Goal: Communication & Community: Participate in discussion

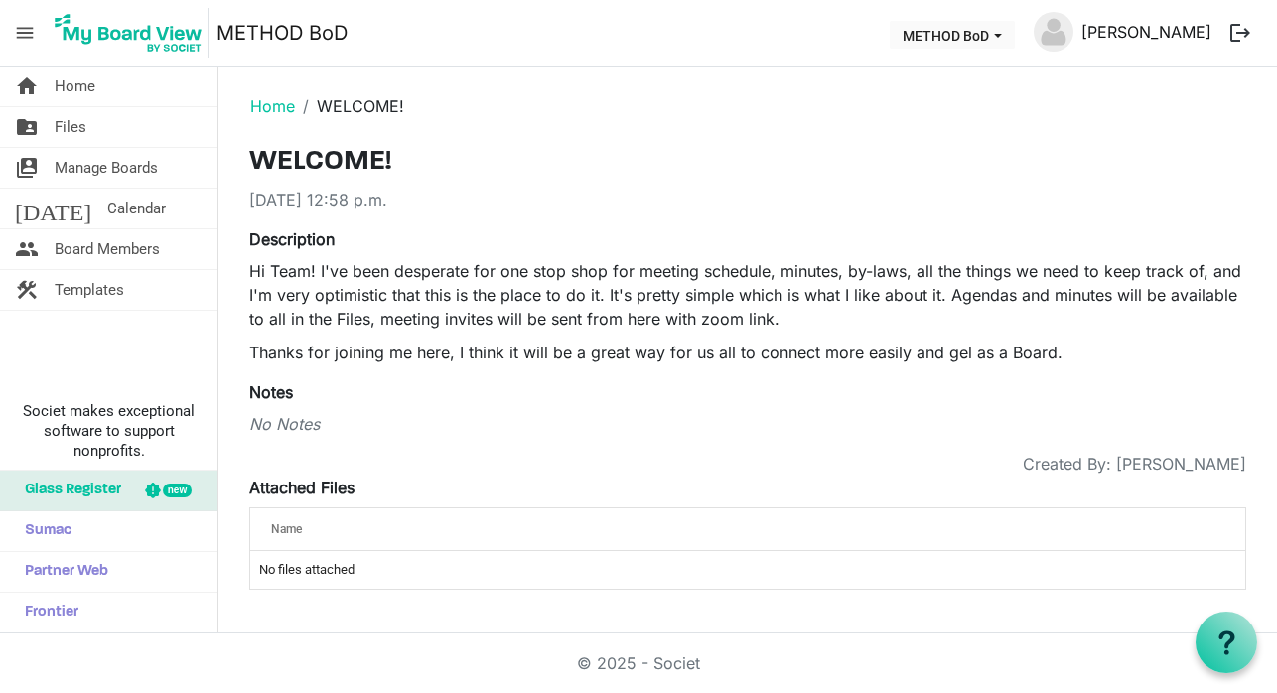
click at [1147, 31] on link "[PERSON_NAME]" at bounding box center [1146, 32] width 146 height 40
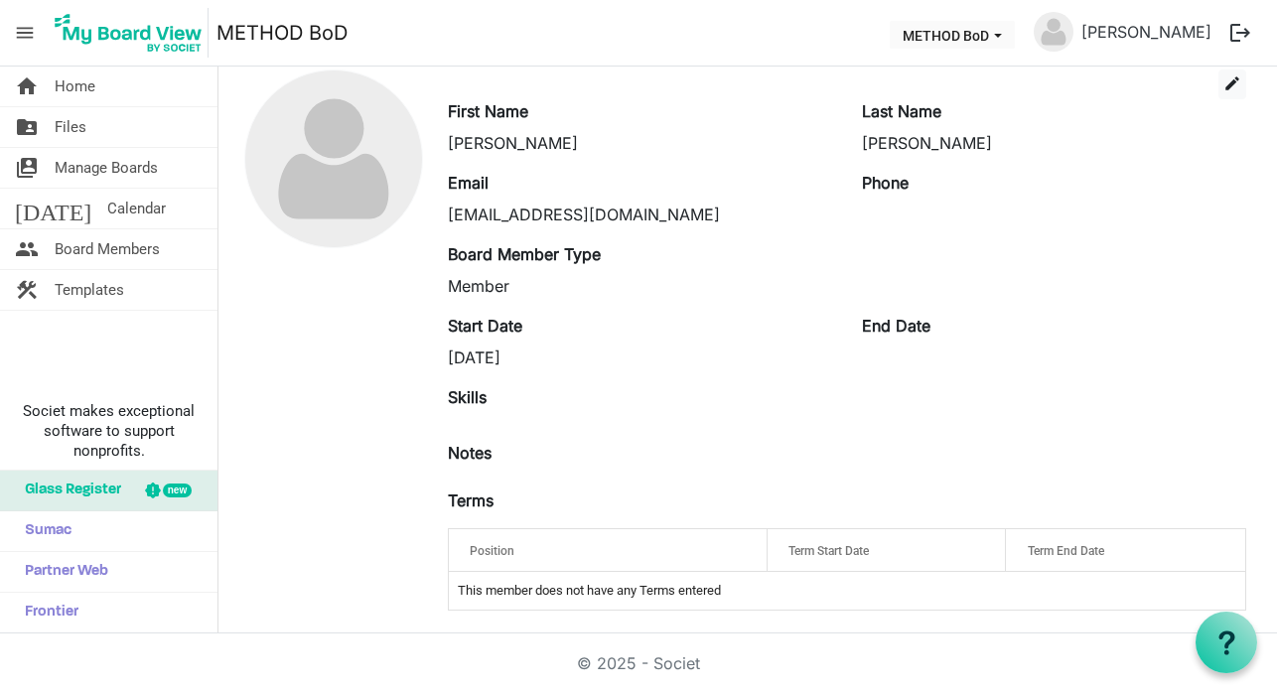
scroll to position [86, 0]
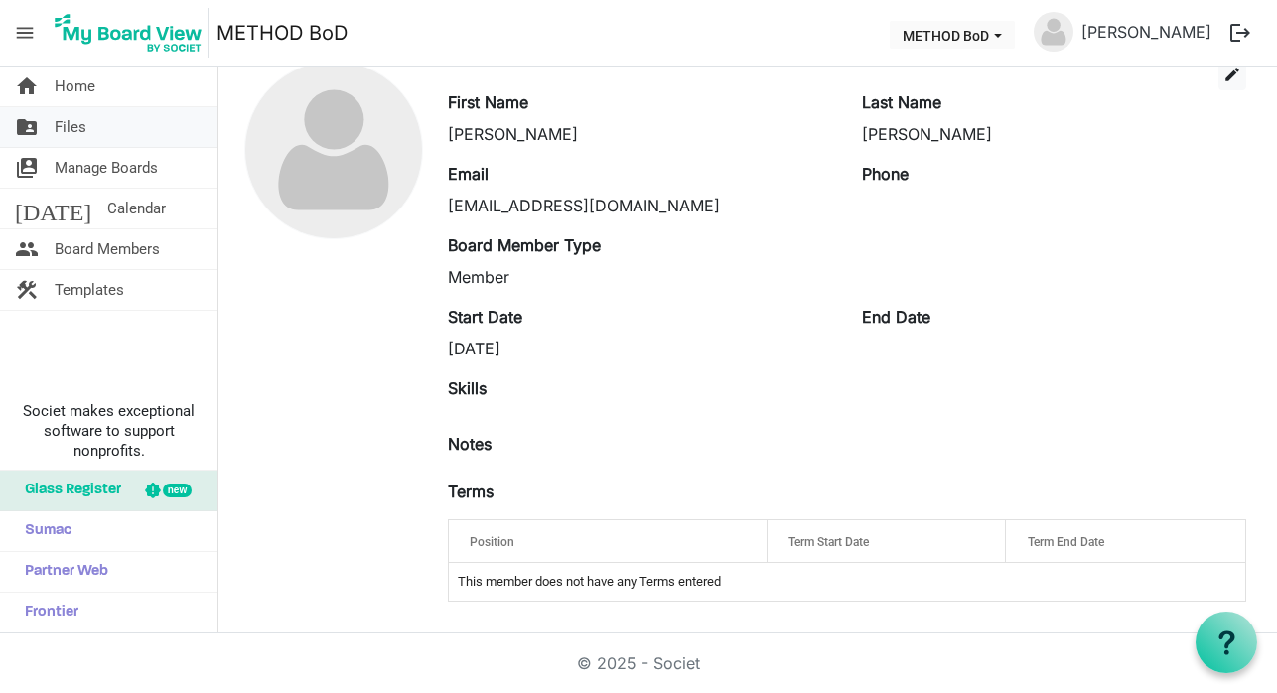
click at [70, 125] on span "Files" at bounding box center [71, 127] width 32 height 40
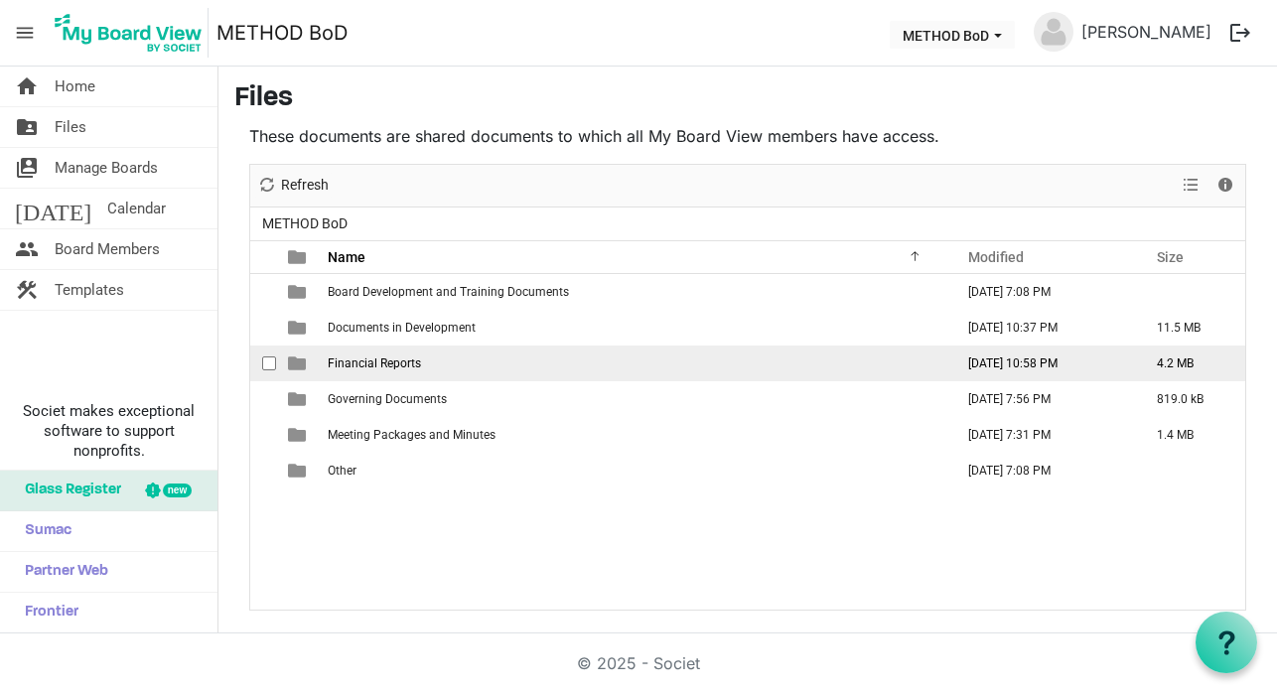
click at [303, 366] on span "is template cell column header type" at bounding box center [297, 363] width 18 height 18
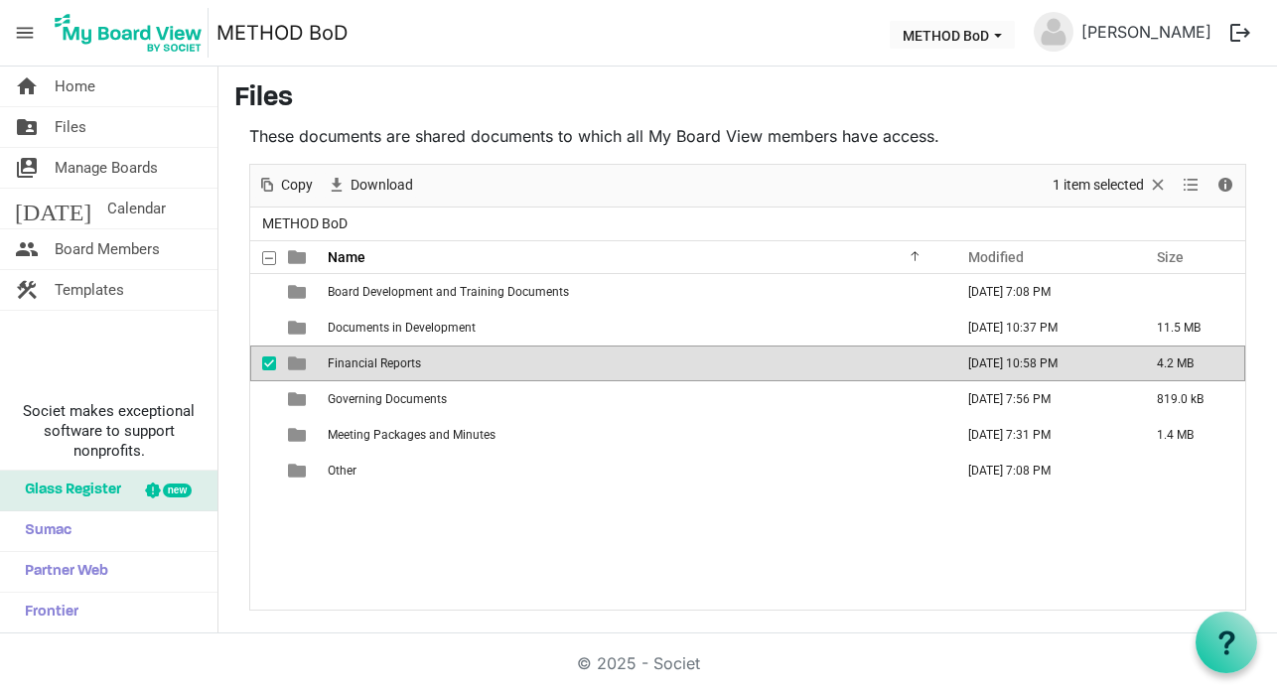
click at [303, 366] on span "is template cell column header type" at bounding box center [297, 363] width 18 height 18
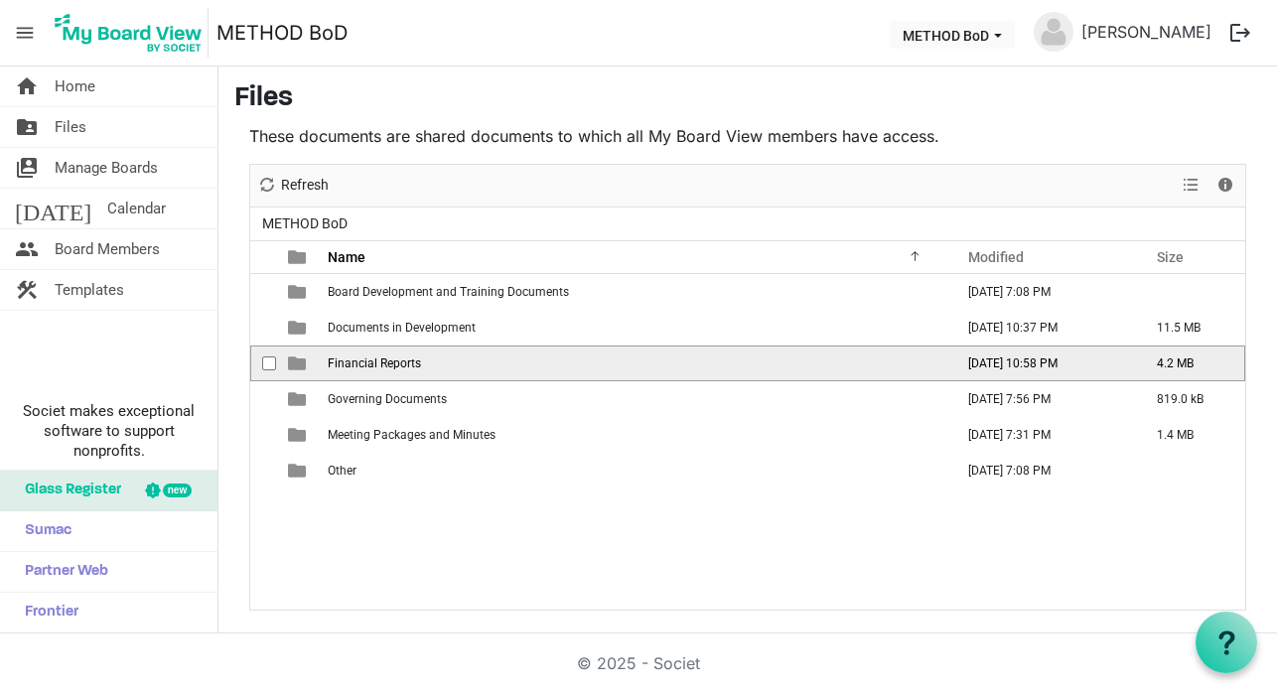
click at [303, 366] on span "is template cell column header type" at bounding box center [297, 363] width 18 height 18
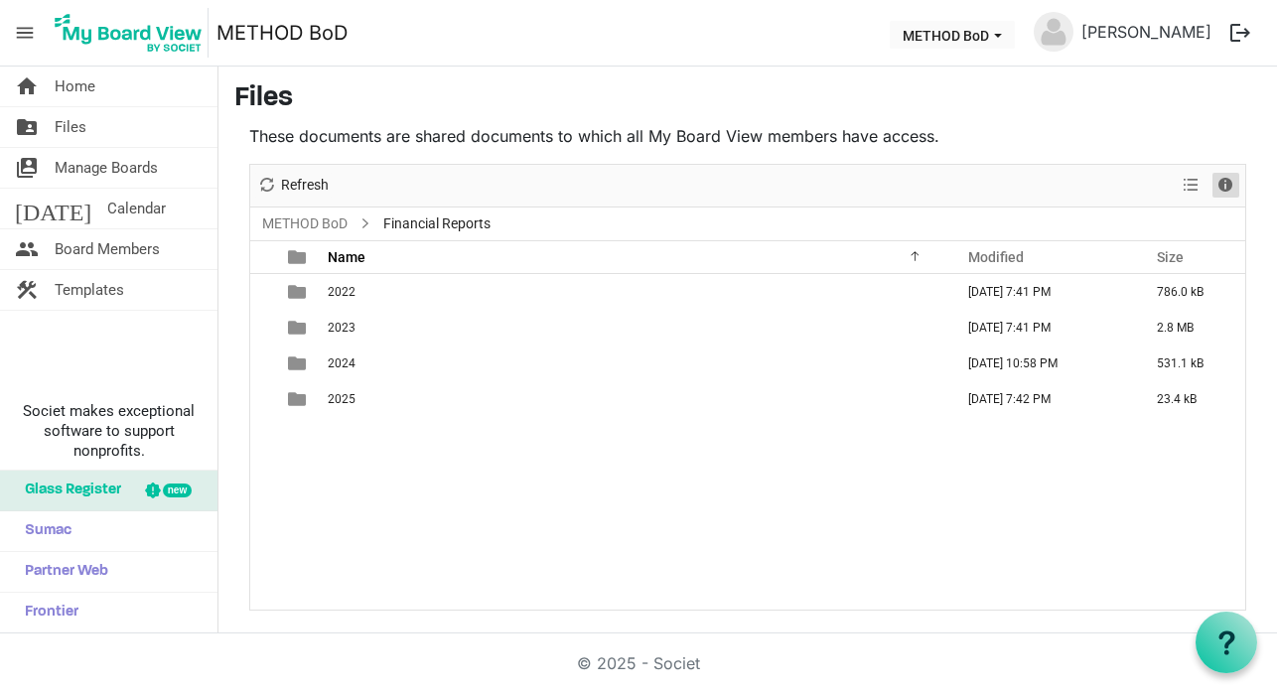
click at [1226, 180] on span "Details" at bounding box center [1225, 185] width 24 height 25
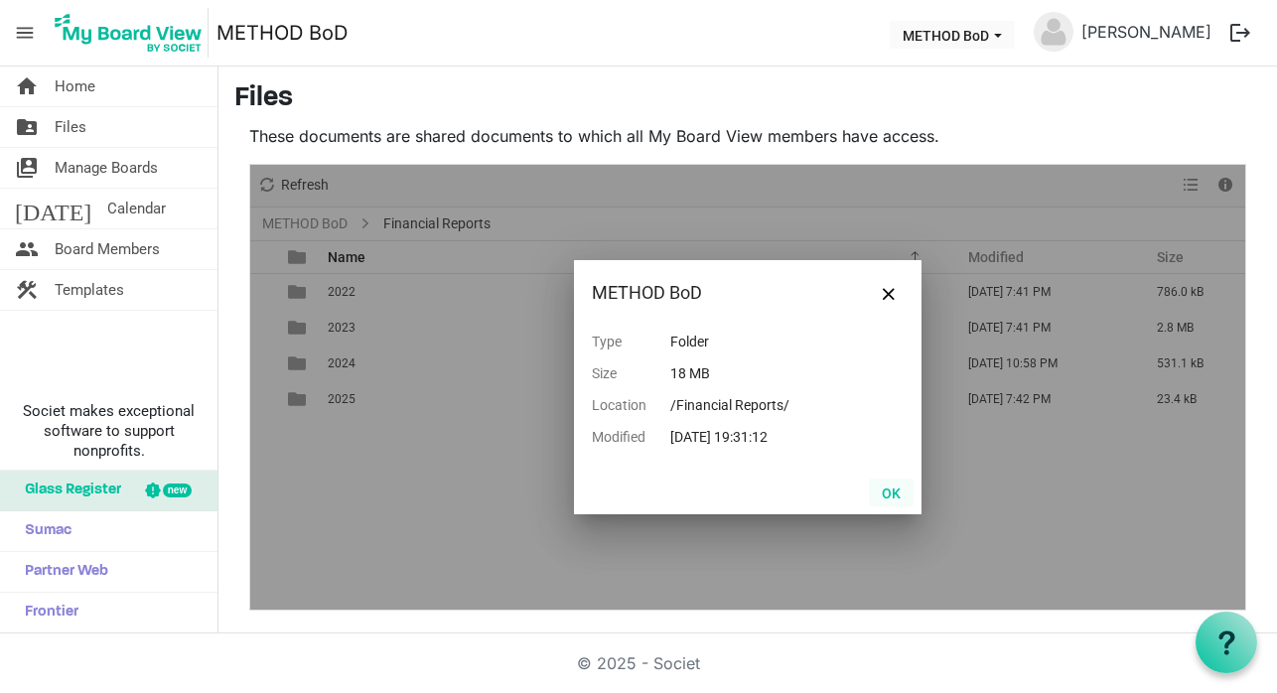
click at [898, 496] on button "OK" at bounding box center [891, 493] width 45 height 28
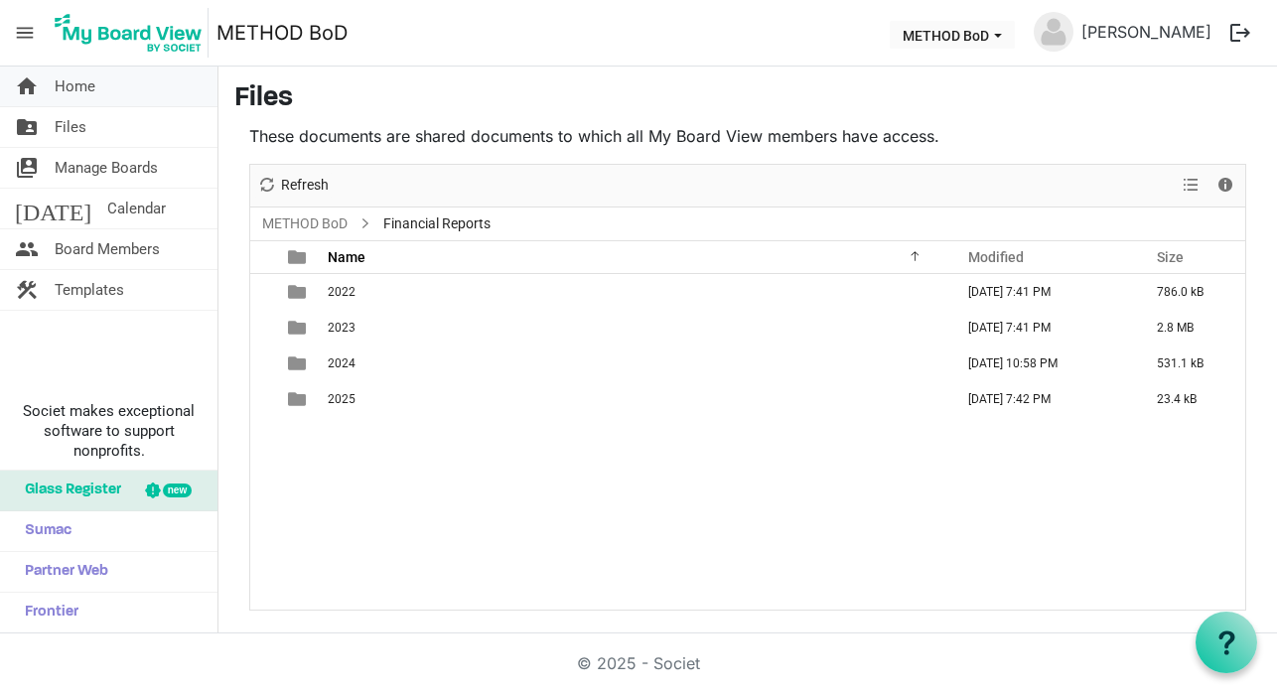
click at [68, 89] on span "Home" at bounding box center [75, 87] width 41 height 40
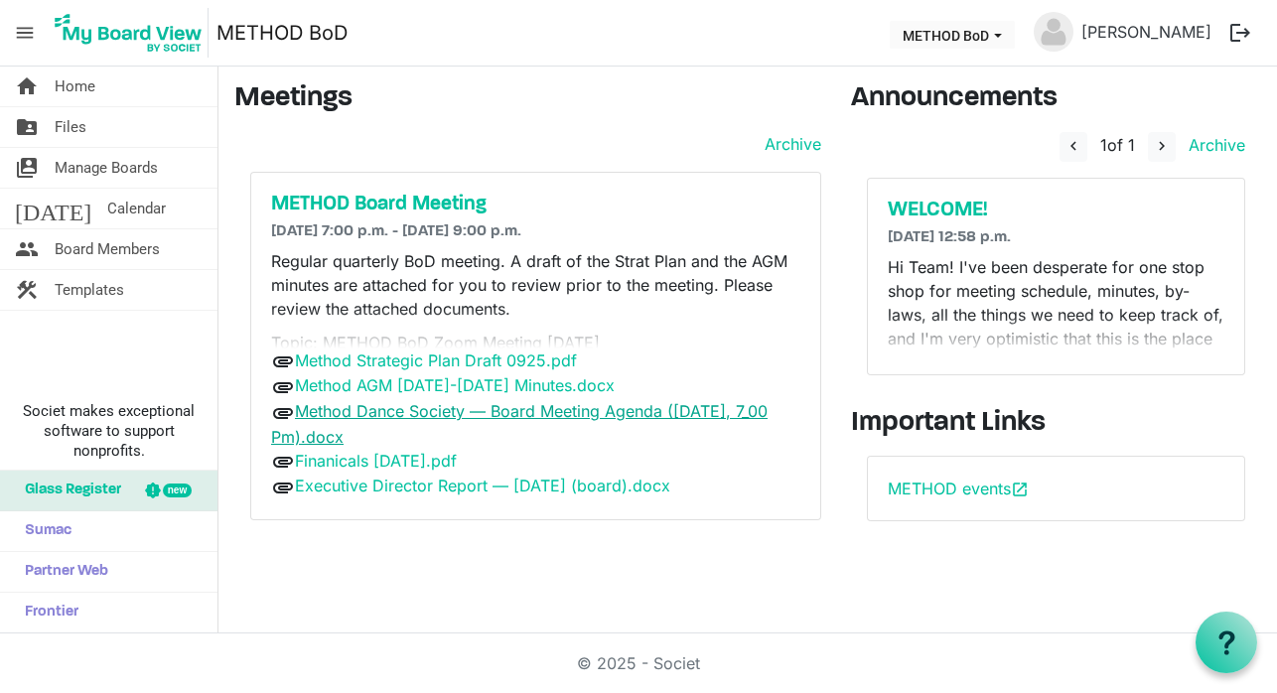
click at [424, 408] on link "Method Dance Society — Board Meeting Agenda (sep 21, 2025, 7_00 Pm).docx" at bounding box center [519, 424] width 496 height 46
click at [63, 126] on span "Files" at bounding box center [71, 127] width 32 height 40
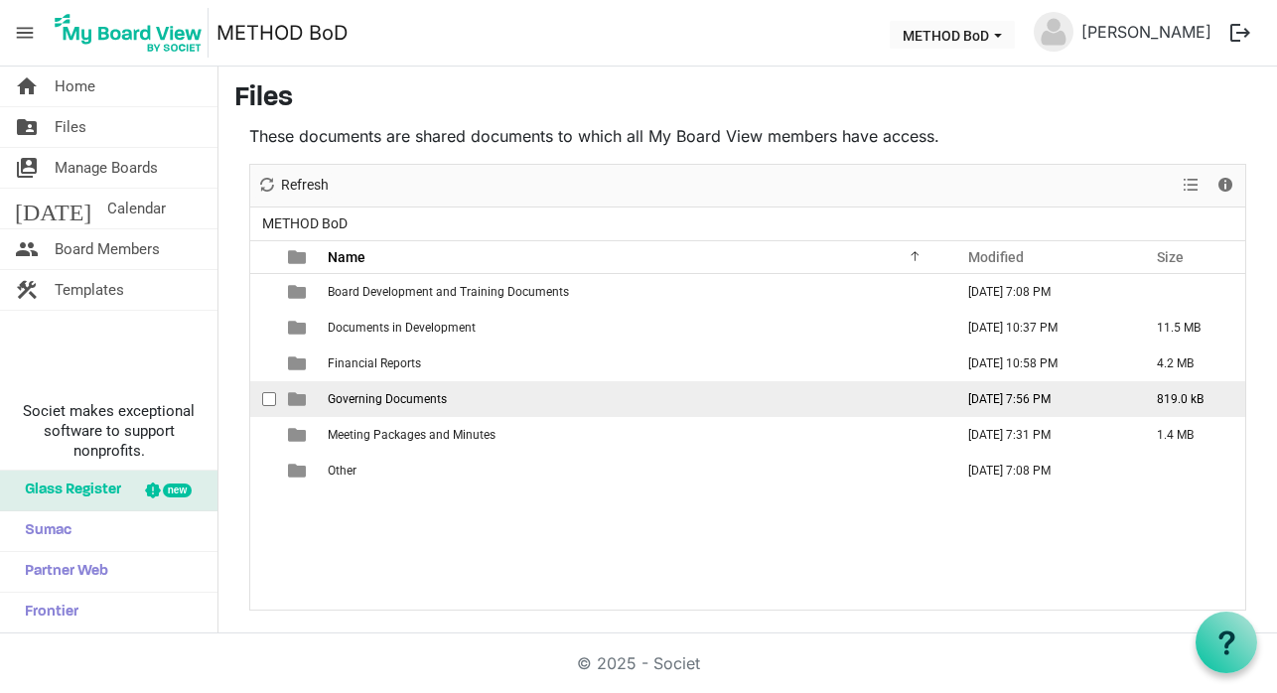
click at [408, 392] on span "Governing Documents" at bounding box center [387, 399] width 119 height 14
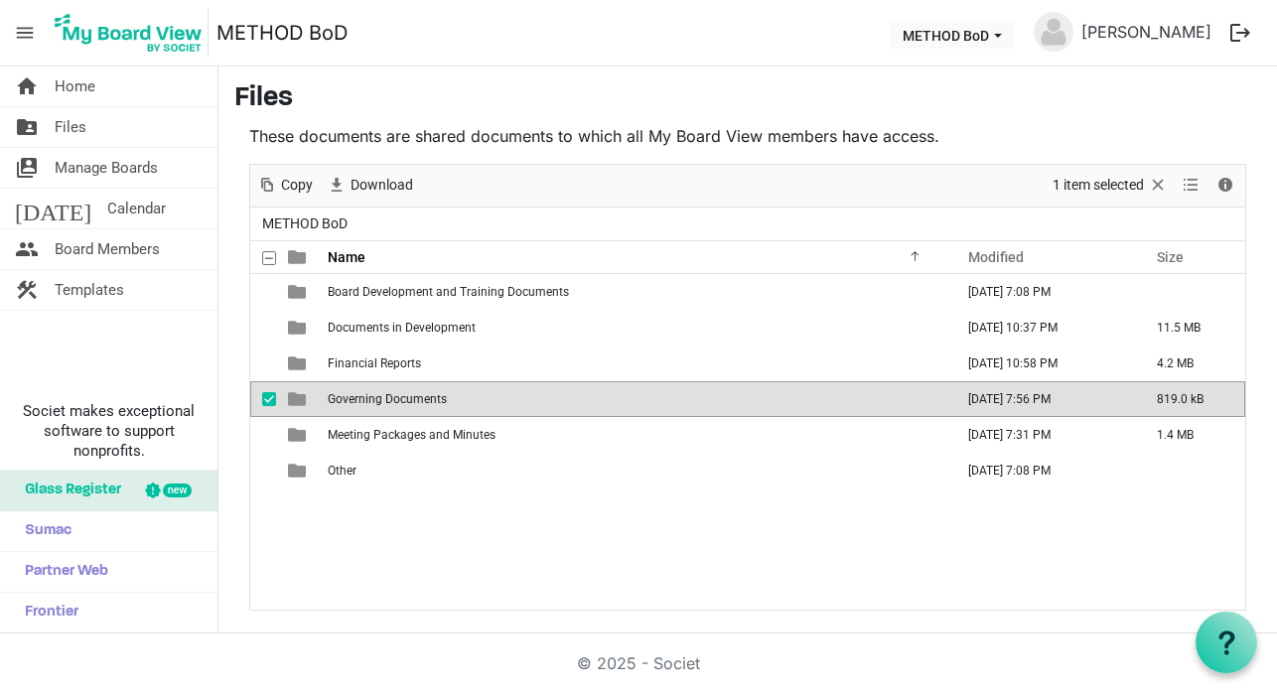
click at [408, 392] on span "Governing Documents" at bounding box center [387, 399] width 119 height 14
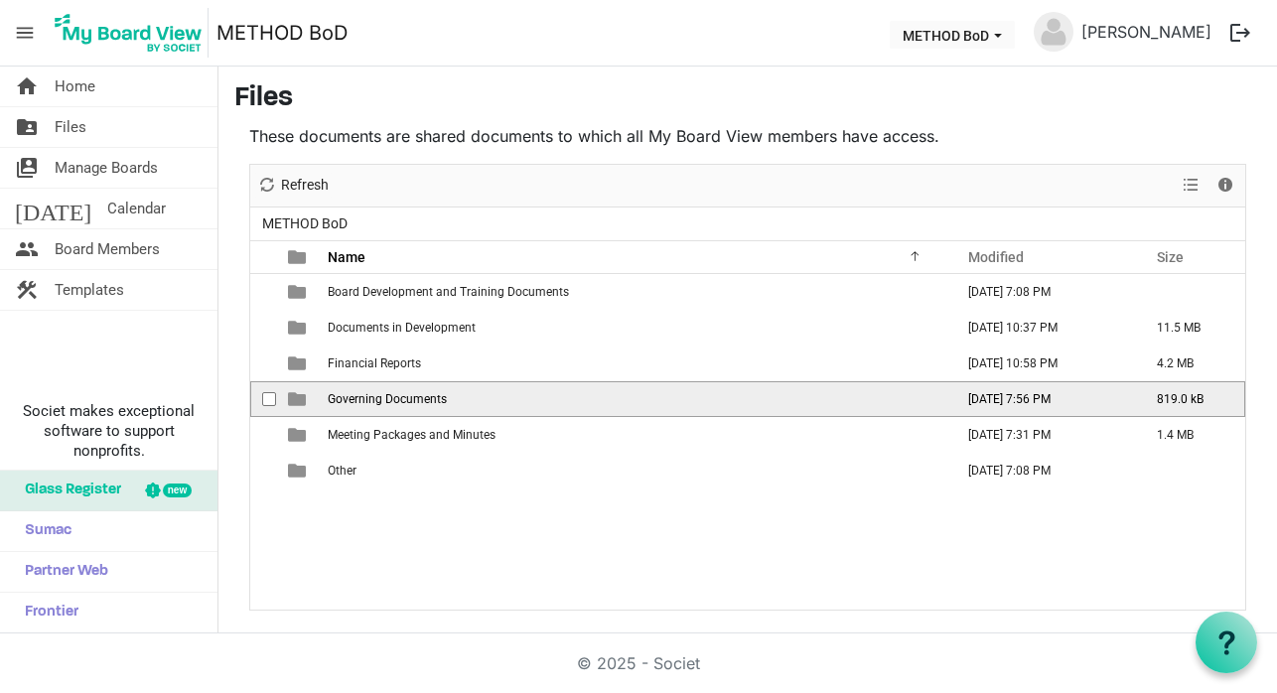
click at [408, 392] on span "Governing Documents" at bounding box center [387, 399] width 119 height 14
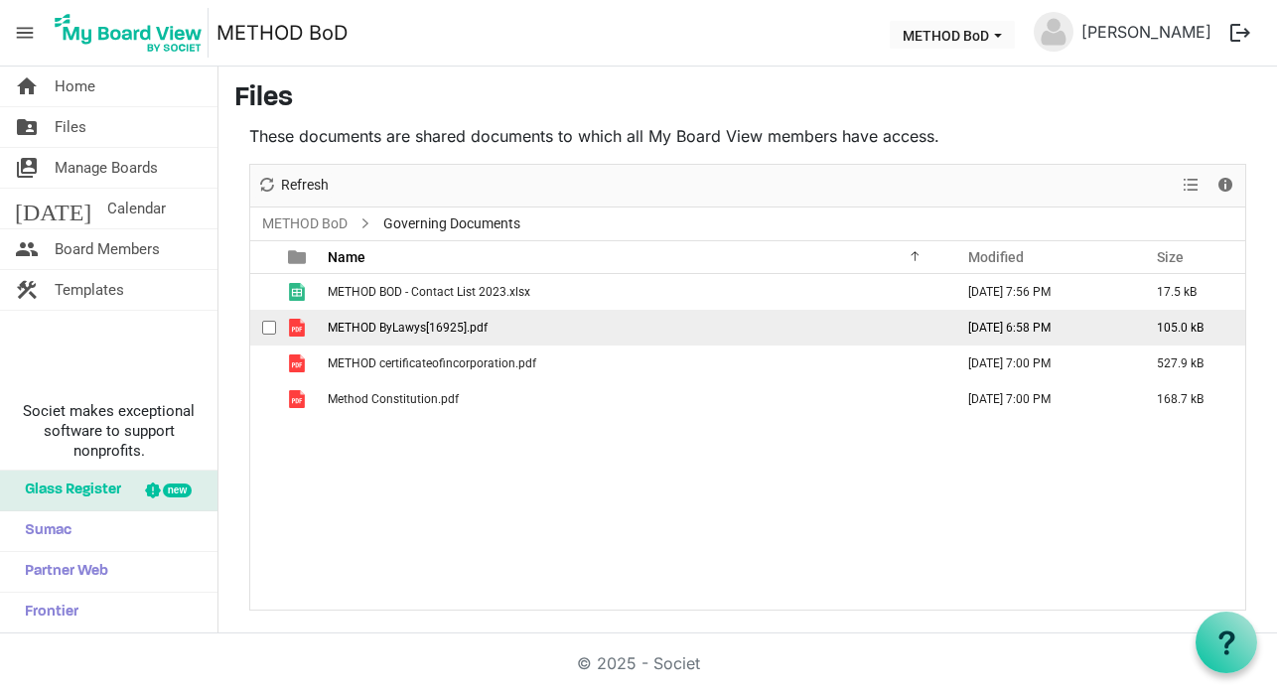
click at [376, 332] on span "METHOD ByLawys[16925].pdf" at bounding box center [408, 328] width 160 height 14
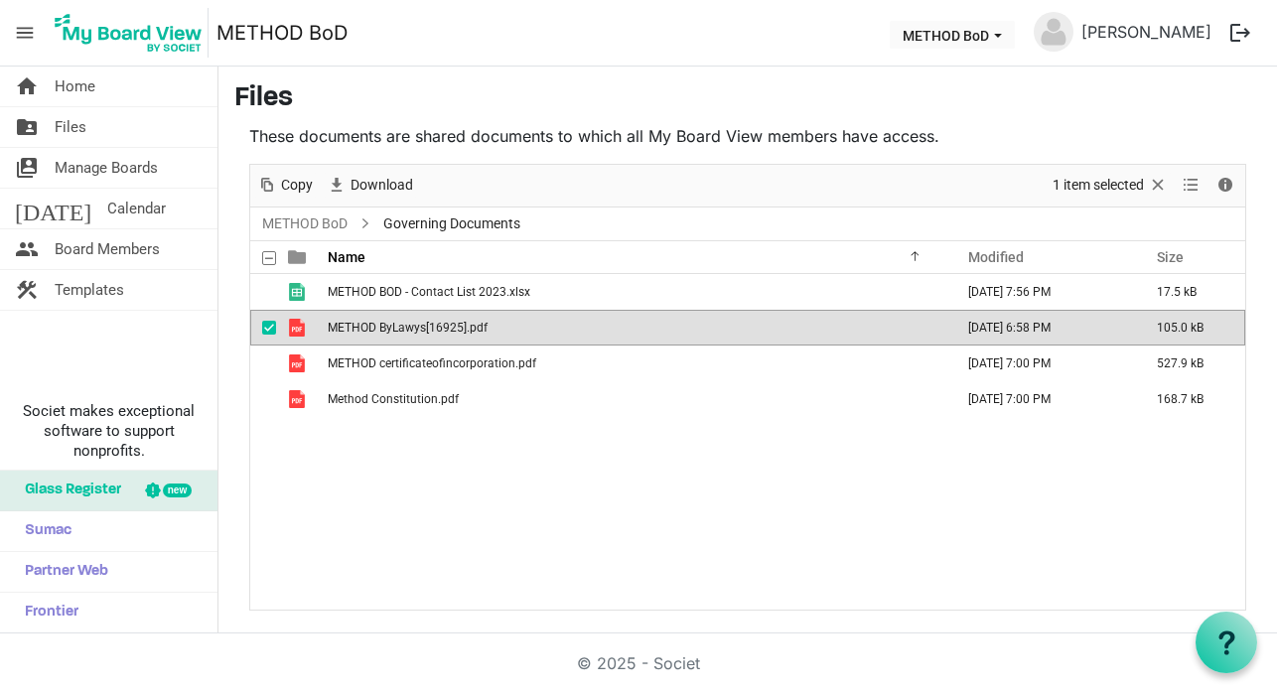
click at [376, 332] on span "METHOD ByLawys[16925].pdf" at bounding box center [408, 328] width 160 height 14
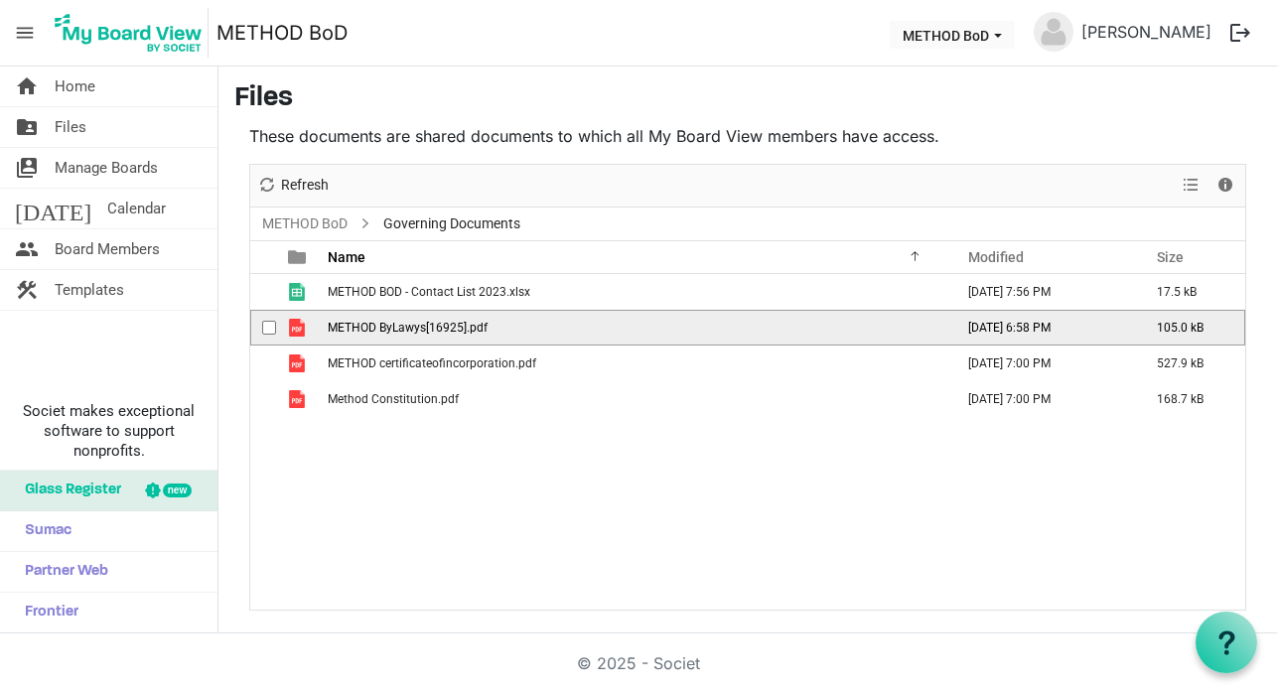
click at [376, 332] on span "METHOD ByLawys[16925].pdf" at bounding box center [408, 328] width 160 height 14
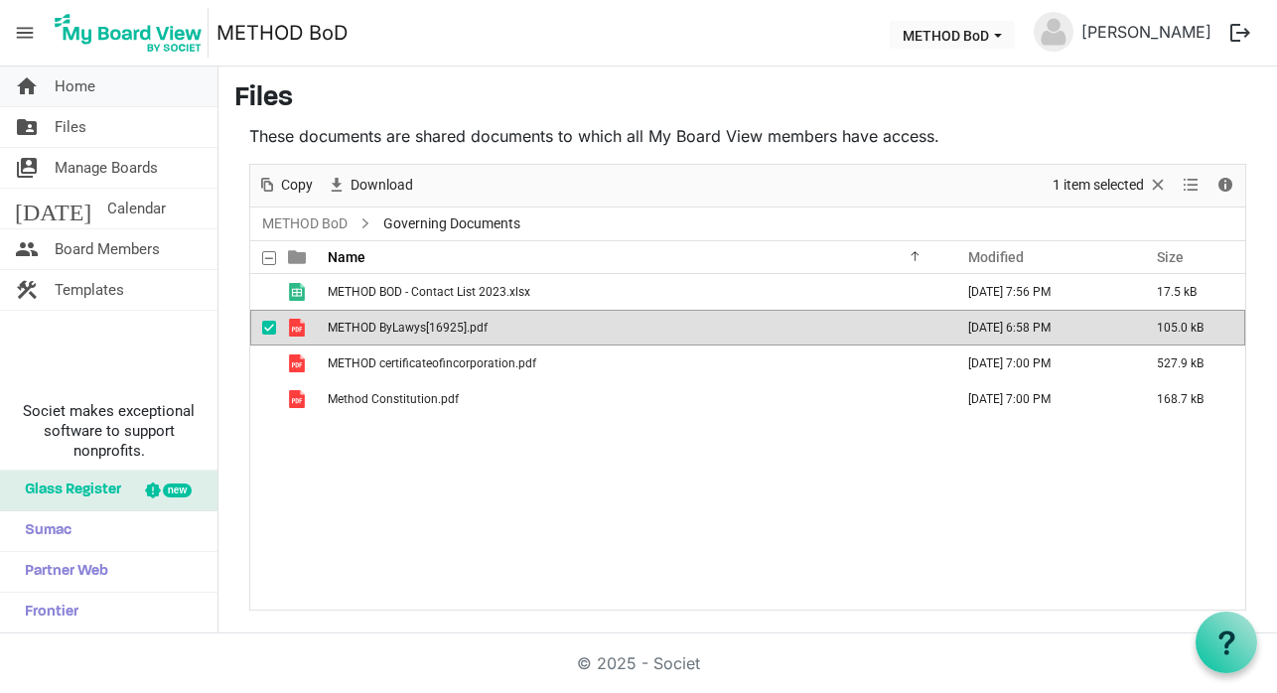
click at [68, 89] on span "Home" at bounding box center [75, 87] width 41 height 40
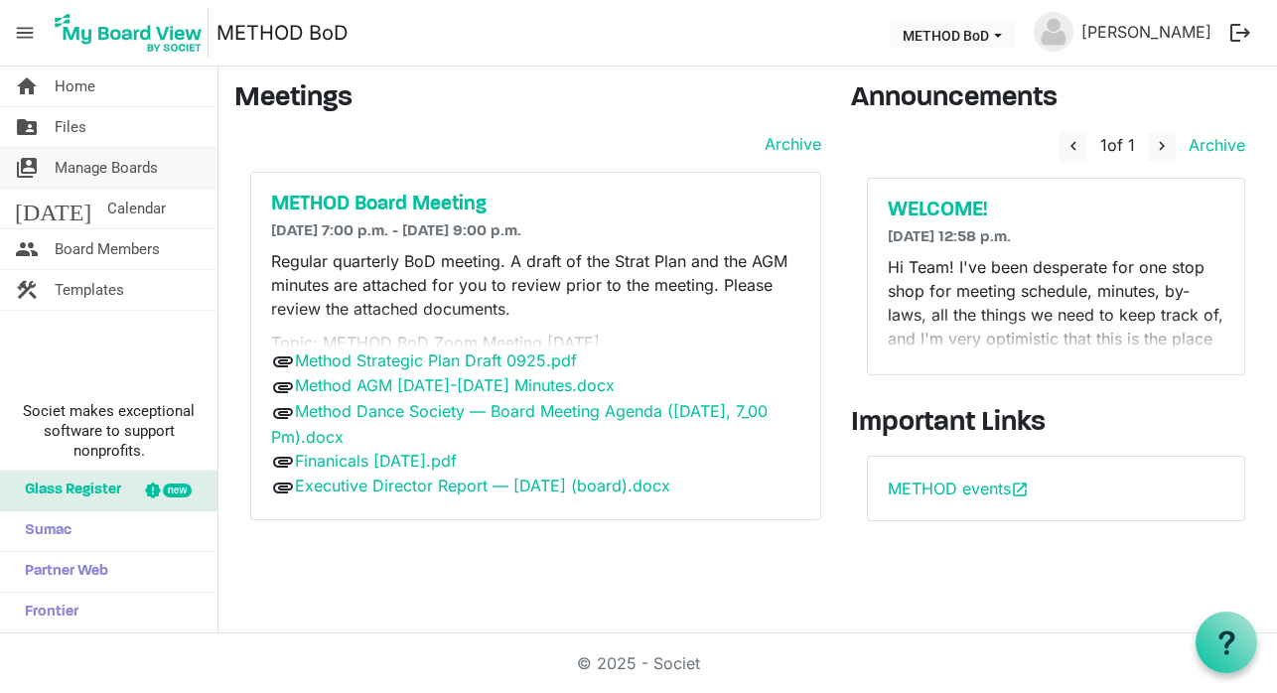
click at [71, 170] on span "Manage Boards" at bounding box center [106, 168] width 103 height 40
click at [78, 164] on span "Manage Boards" at bounding box center [106, 168] width 103 height 40
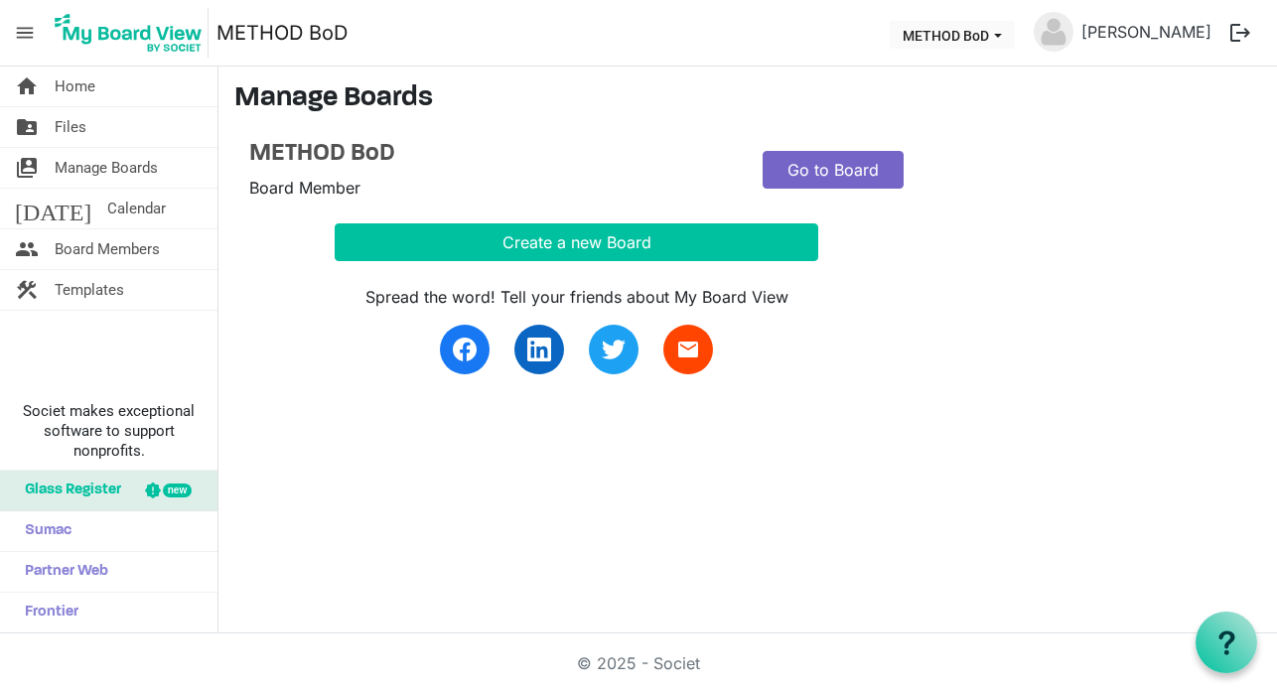
click at [821, 161] on link "Go to Board" at bounding box center [833, 170] width 141 height 38
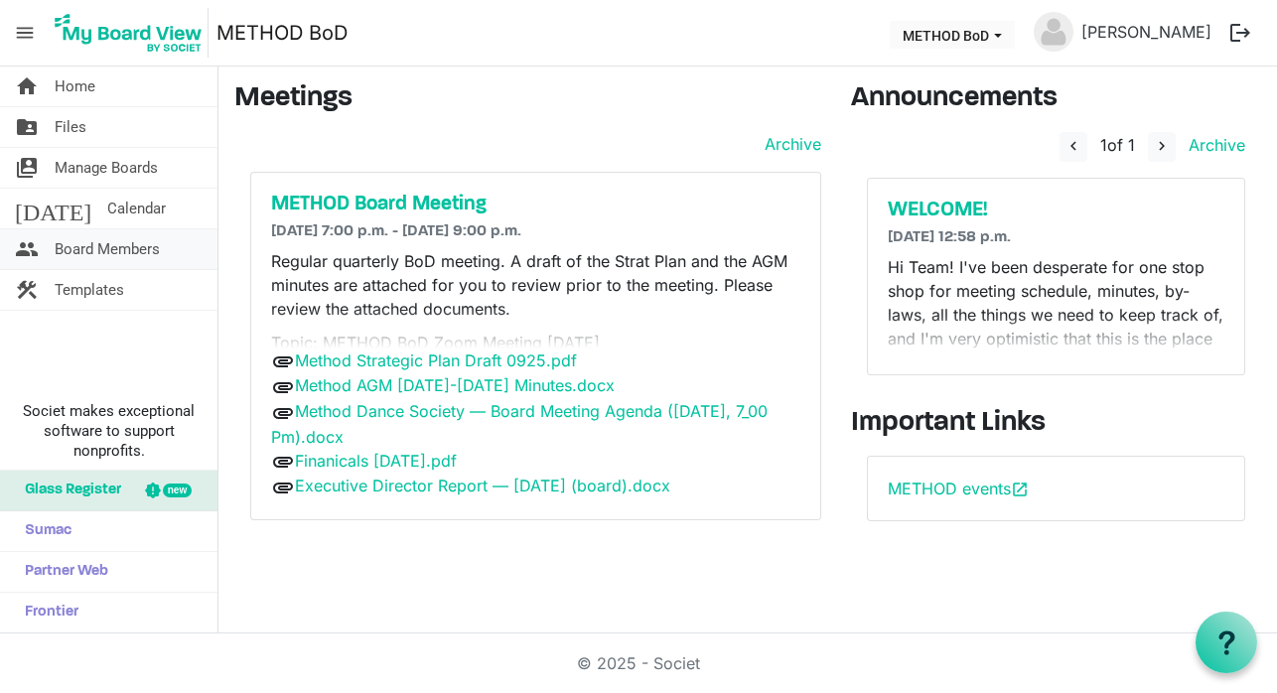
click at [98, 245] on span "Board Members" at bounding box center [107, 249] width 105 height 40
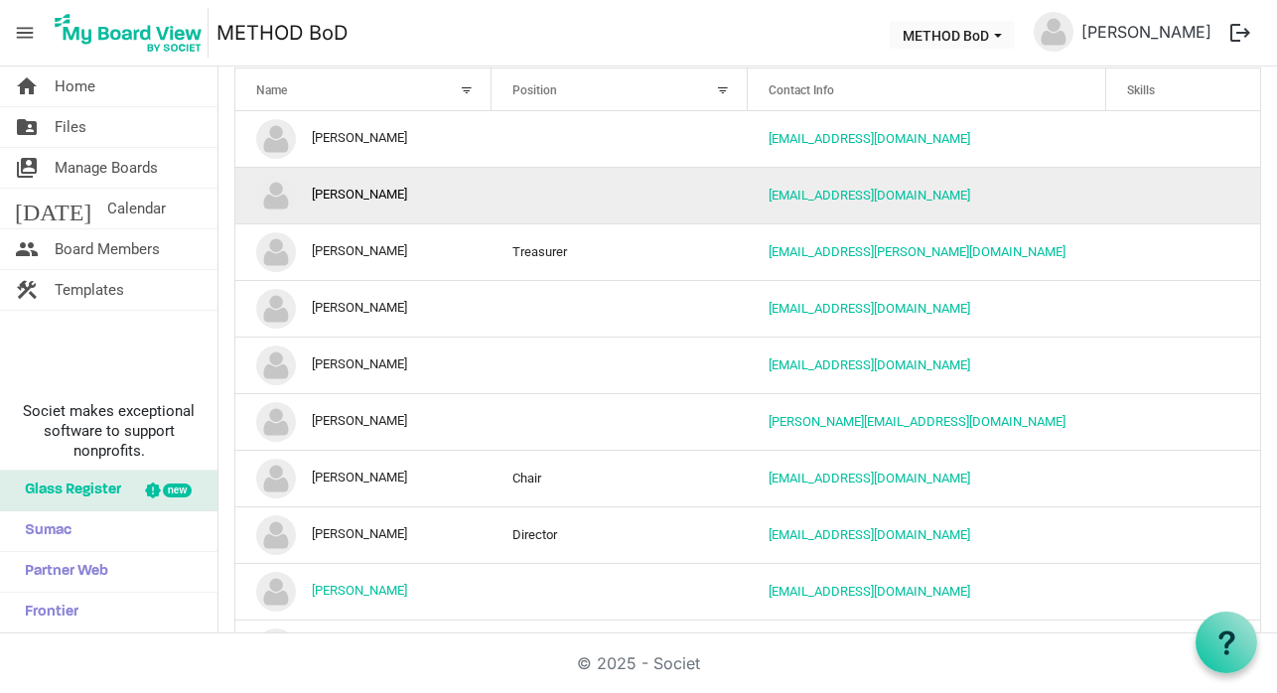
scroll to position [202, 0]
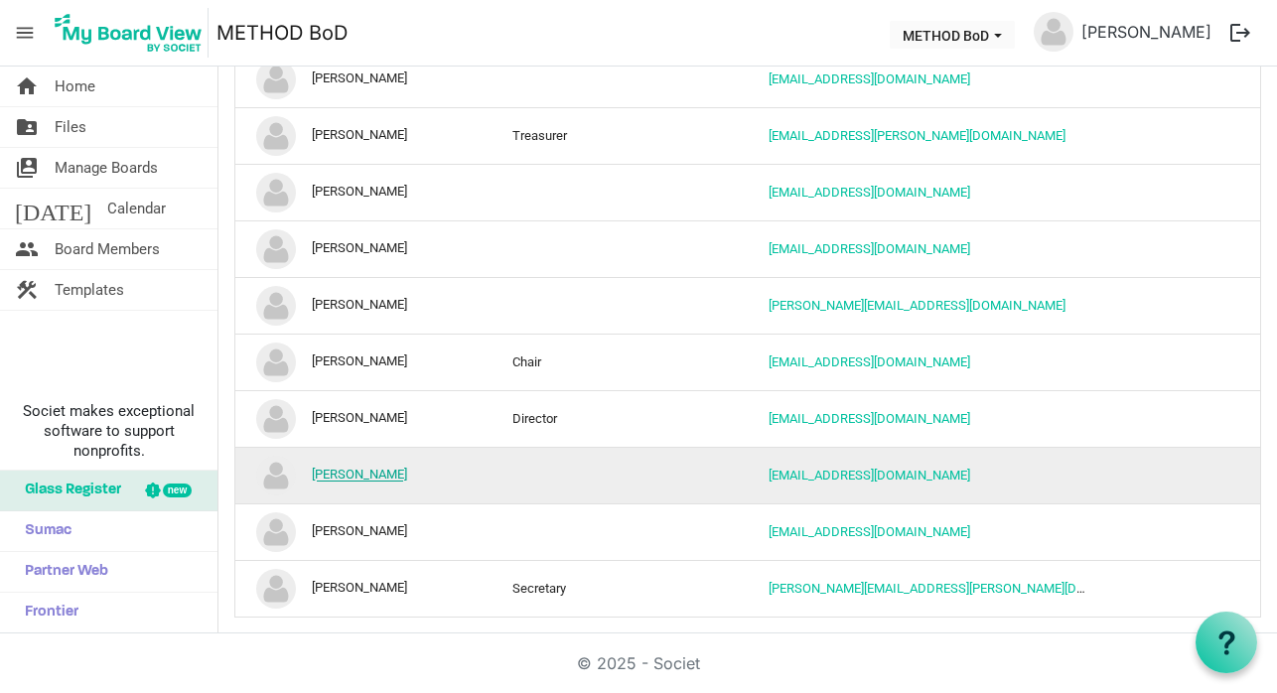
click at [329, 475] on link "Robin Richardson" at bounding box center [359, 475] width 95 height 15
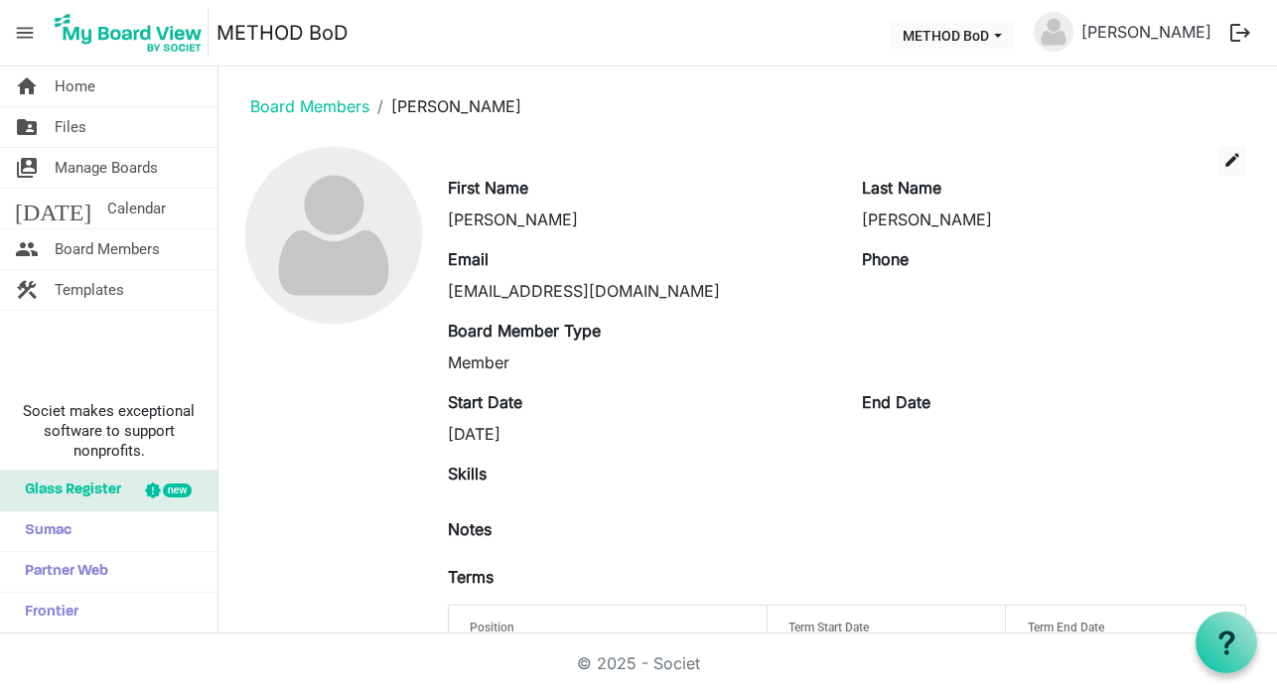
click at [564, 489] on div "Skills" at bounding box center [847, 482] width 828 height 40
click at [484, 475] on label "Skills" at bounding box center [467, 474] width 39 height 24
click at [475, 495] on div at bounding box center [847, 498] width 798 height 8
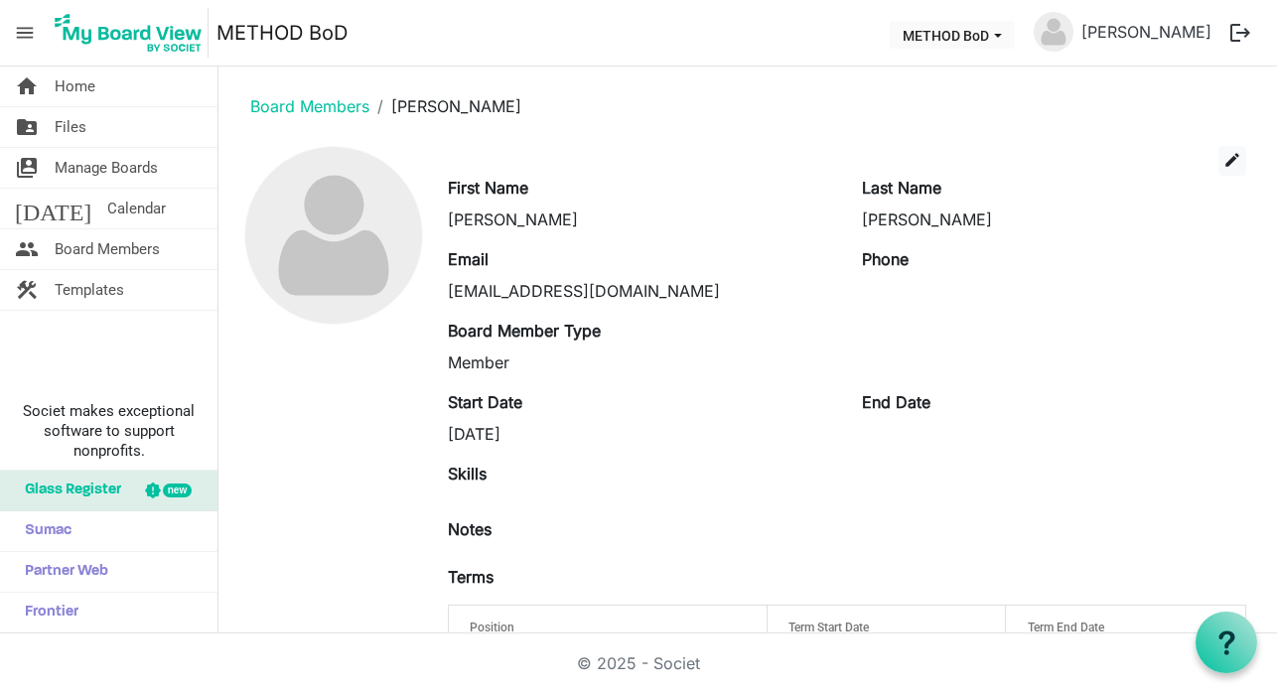
click at [501, 494] on div at bounding box center [847, 498] width 798 height 8
click at [501, 361] on div "Member" at bounding box center [640, 363] width 384 height 24
click at [1223, 164] on span "edit" at bounding box center [1232, 160] width 18 height 18
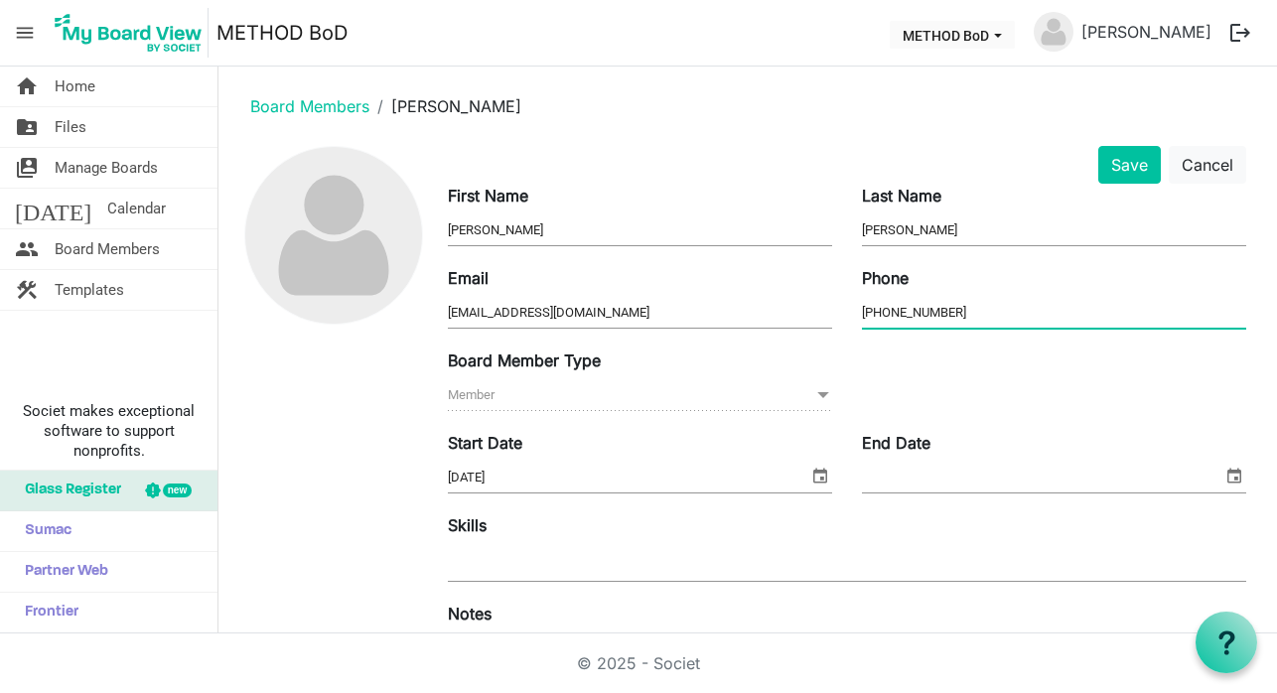
type input "604-970-9901"
click at [819, 398] on span at bounding box center [823, 395] width 18 height 22
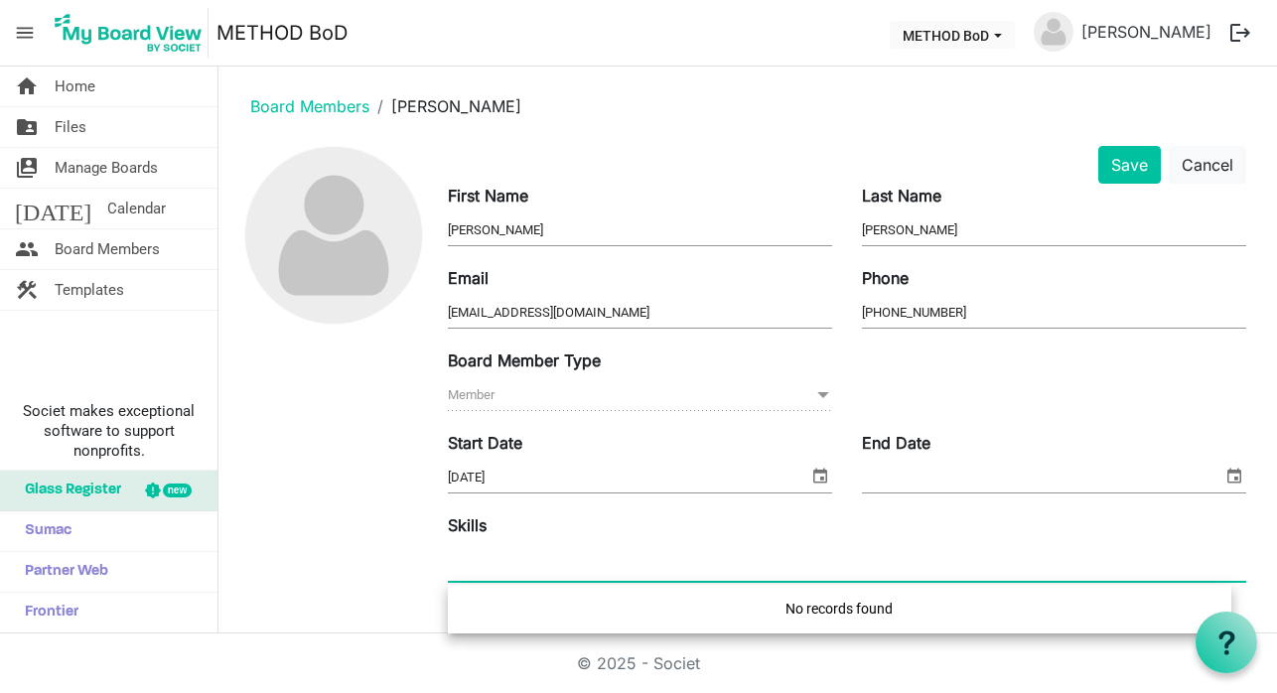
click at [740, 570] on div at bounding box center [847, 563] width 798 height 36
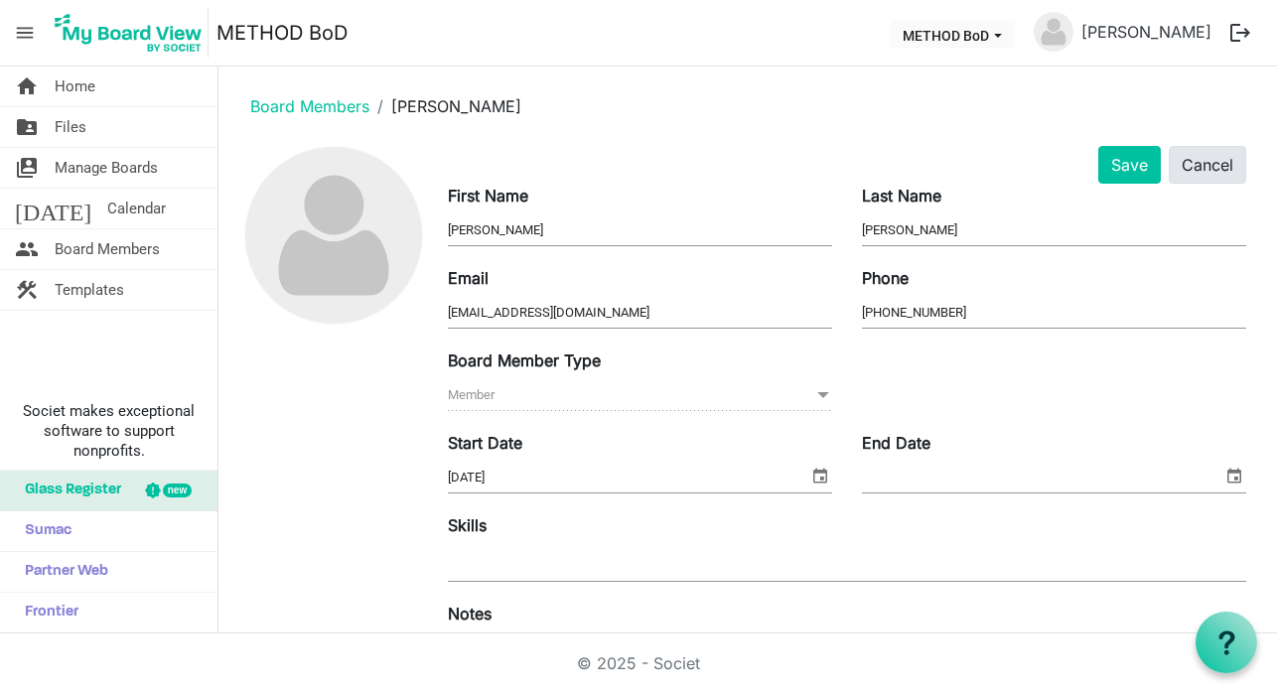
click at [1189, 163] on button "Cancel" at bounding box center [1207, 165] width 77 height 38
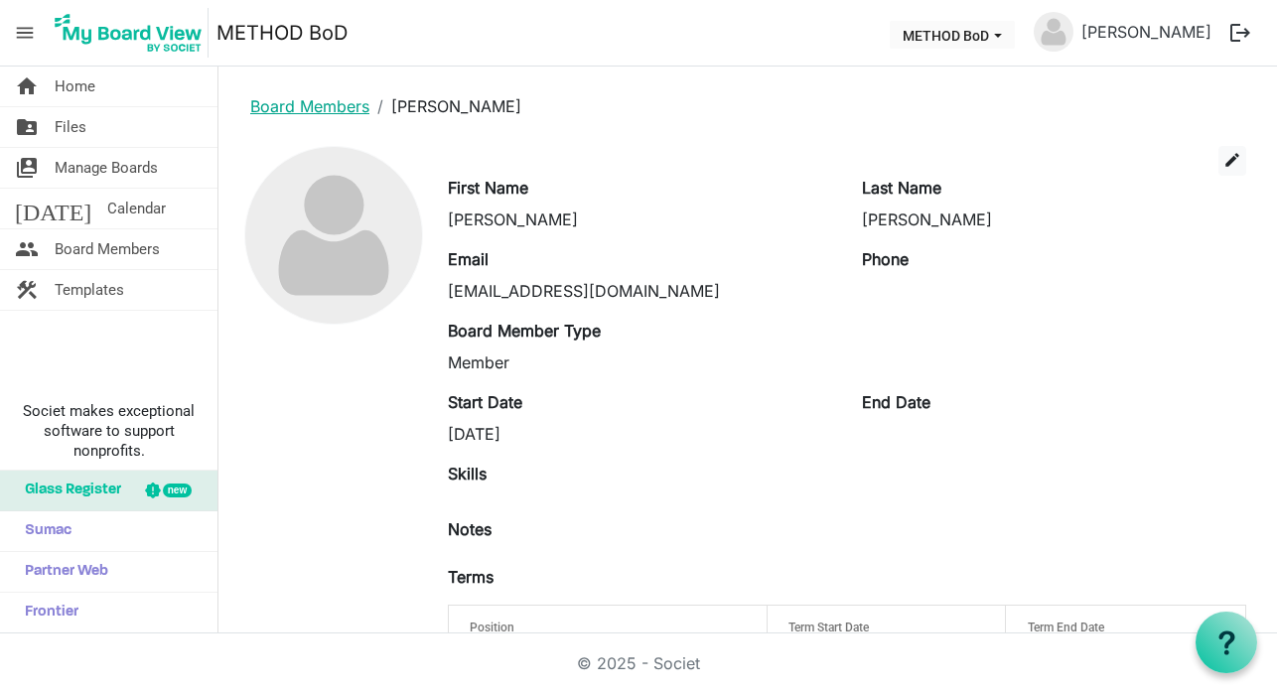
click at [332, 105] on link "Board Members" at bounding box center [309, 106] width 119 height 20
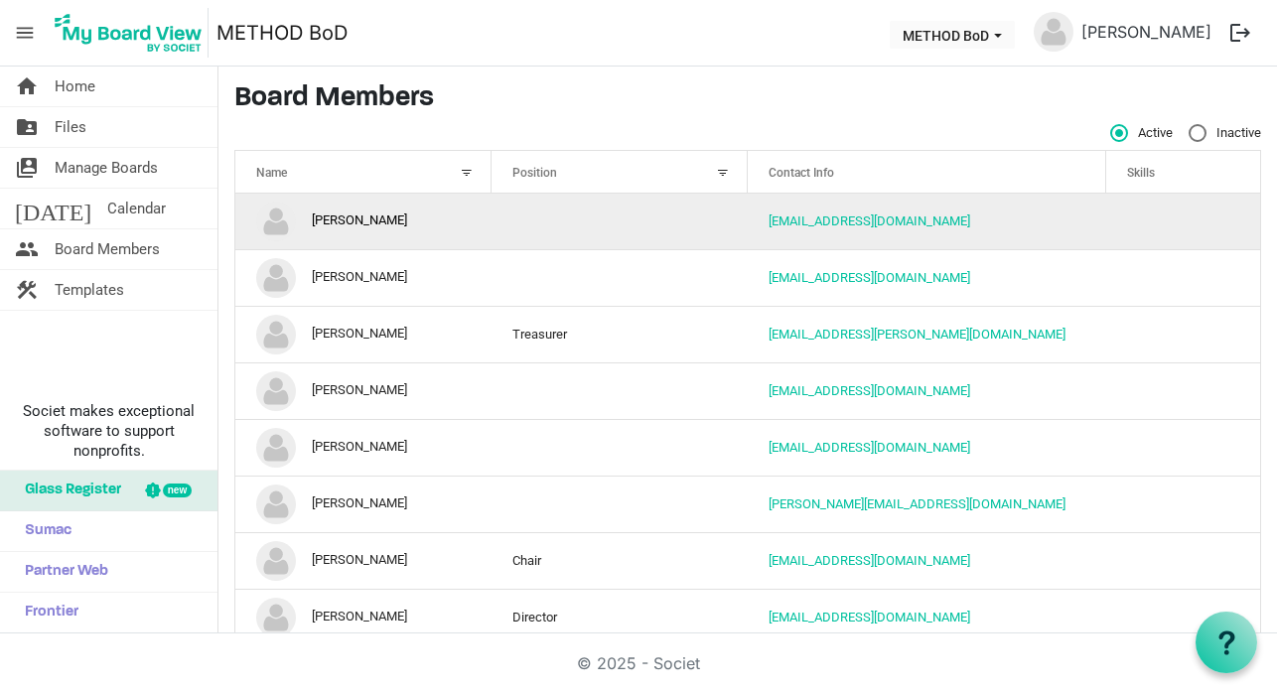
click at [352, 219] on td "[PERSON_NAME]" at bounding box center [363, 222] width 256 height 56
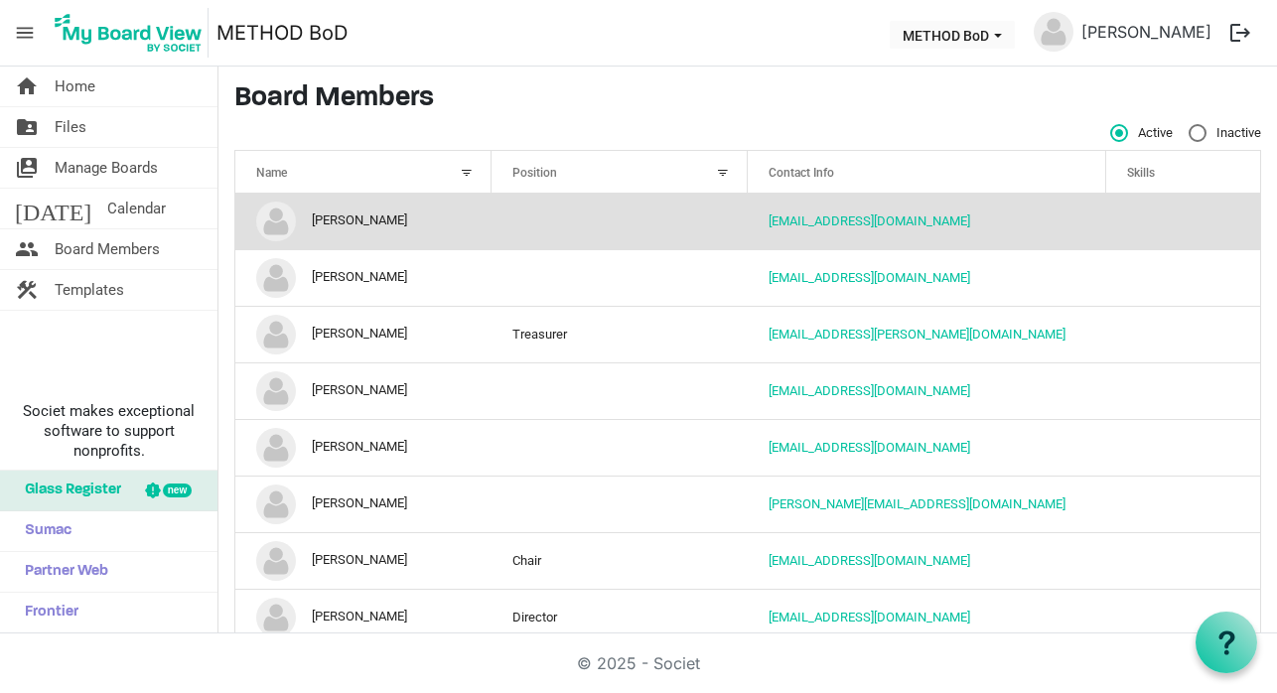
click at [298, 228] on td "[PERSON_NAME]" at bounding box center [363, 222] width 256 height 56
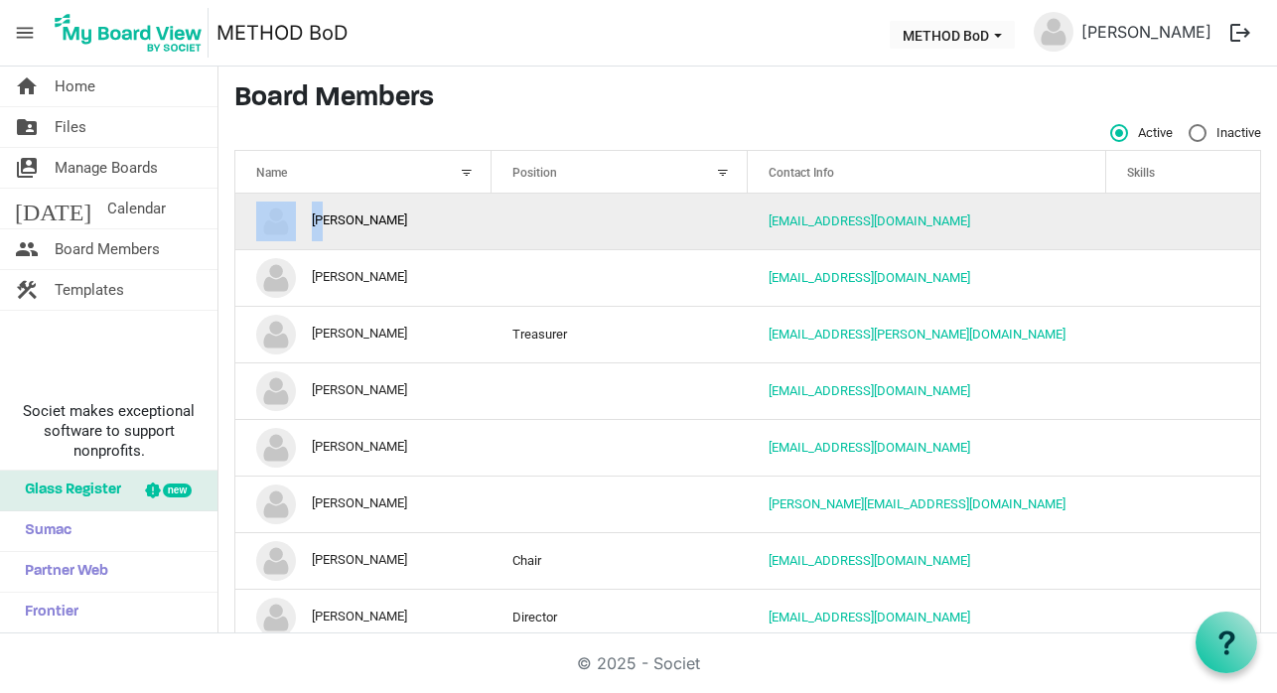
click at [298, 228] on td "[PERSON_NAME]" at bounding box center [363, 222] width 256 height 56
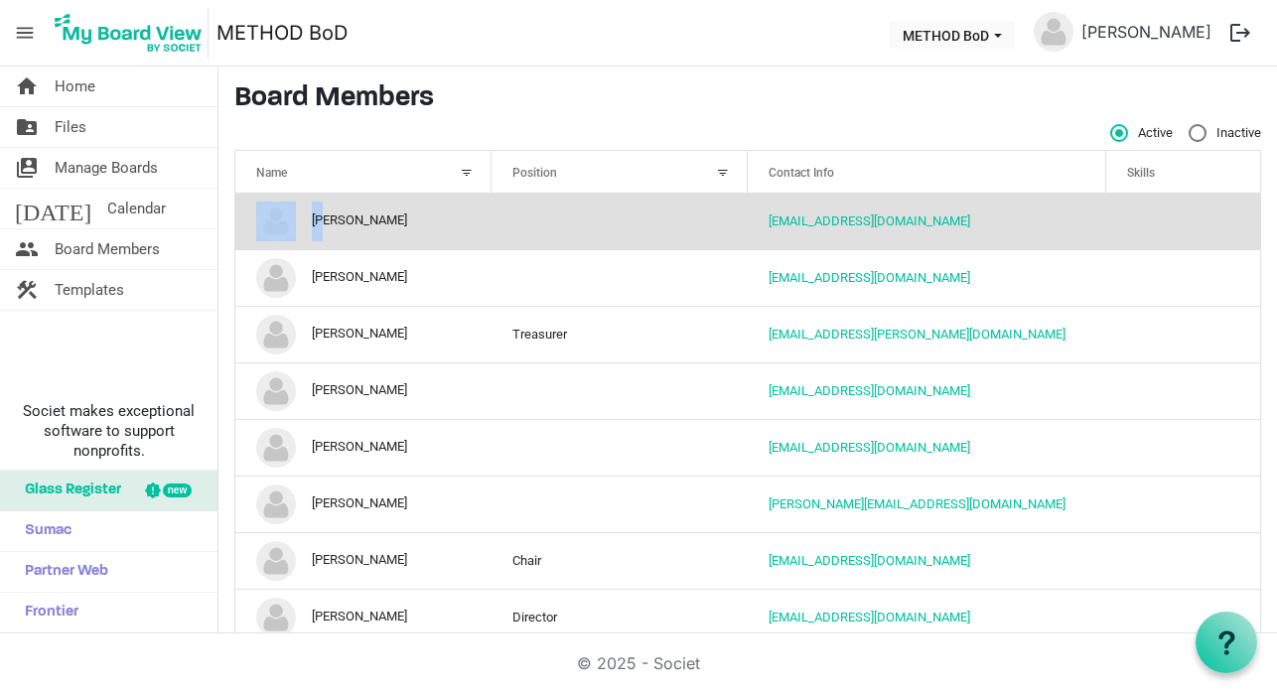
click at [288, 224] on img "Bo Rich is template cell column header Name" at bounding box center [276, 222] width 40 height 40
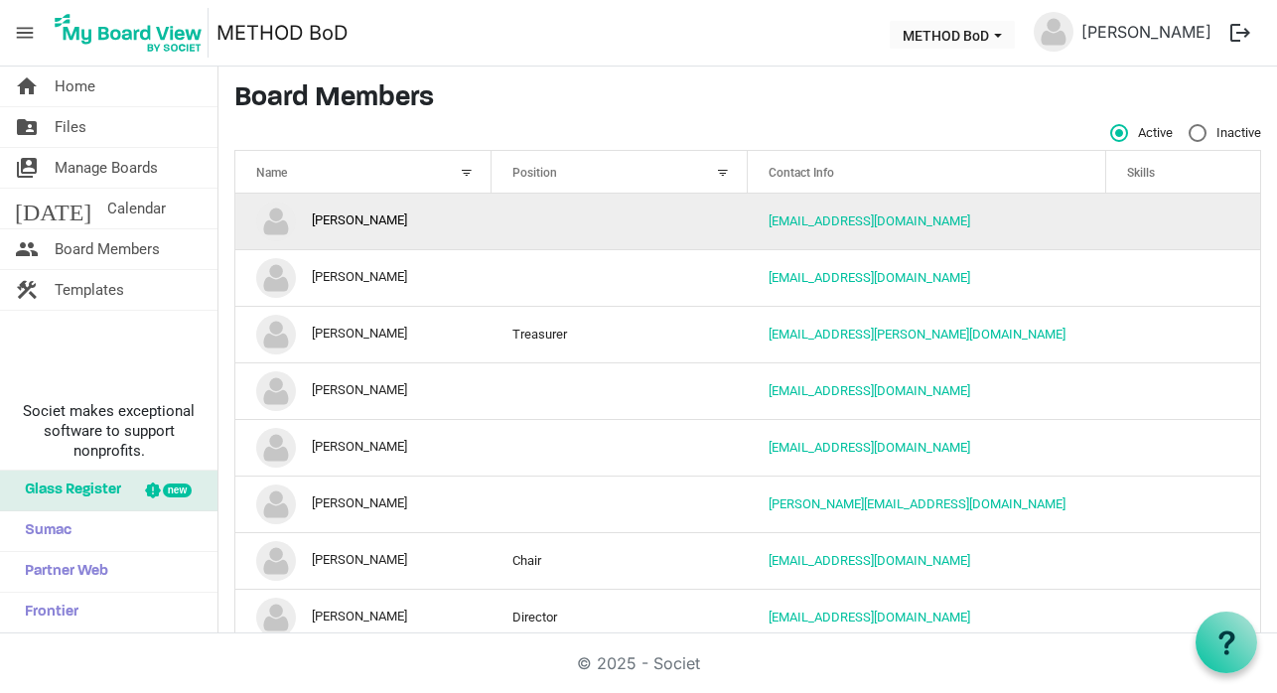
click at [909, 244] on td "[EMAIL_ADDRESS][DOMAIN_NAME]" at bounding box center [927, 222] width 358 height 56
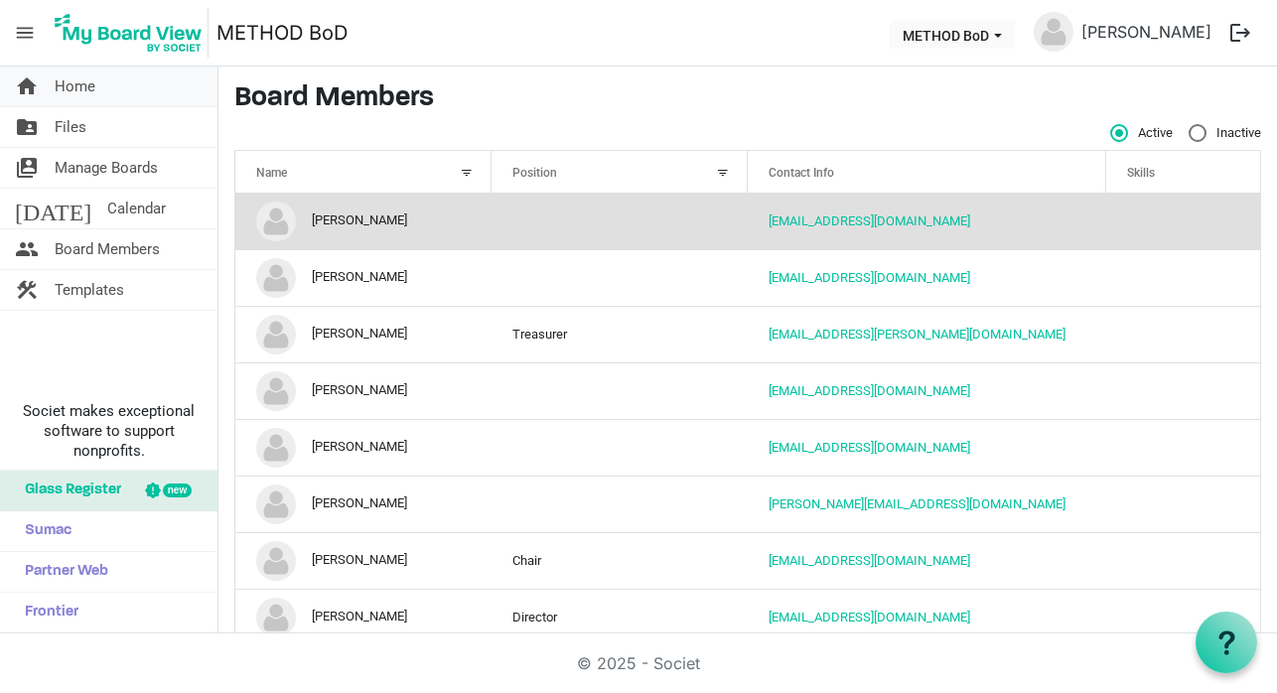
click at [78, 89] on span "Home" at bounding box center [75, 87] width 41 height 40
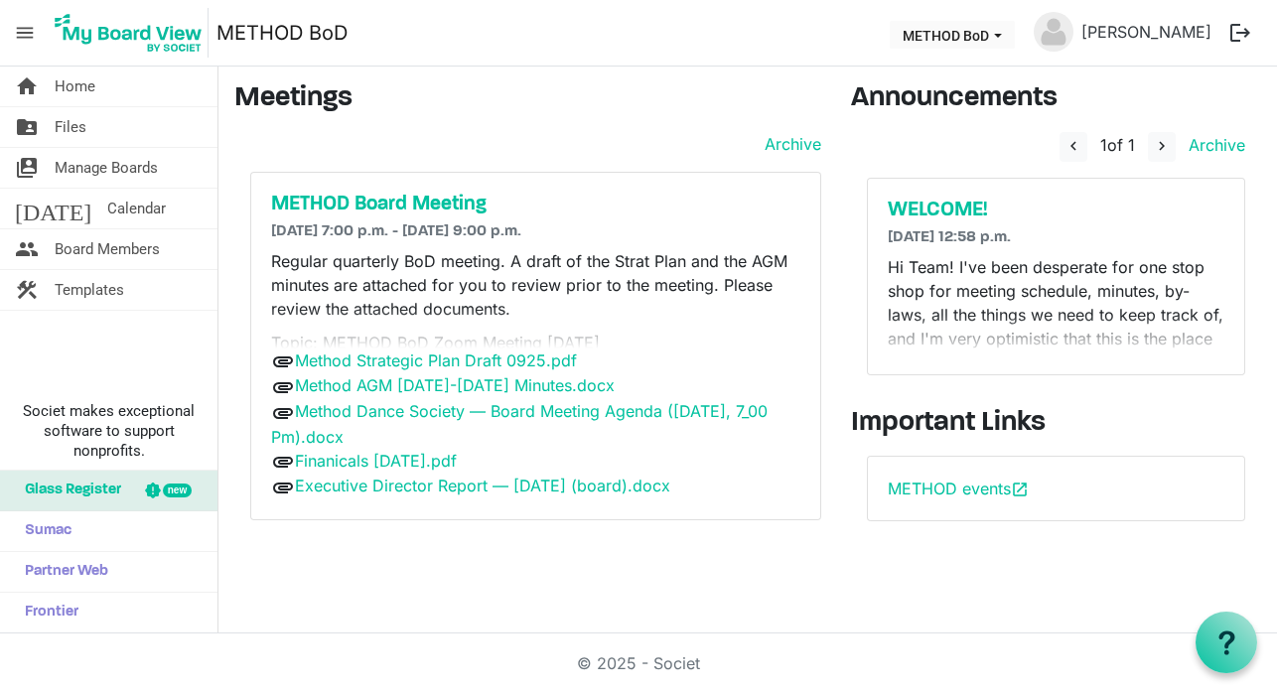
click at [536, 314] on p "Regular quarterly BoD meeting. A draft of the Strat Plan and the AGM minutes ar…" at bounding box center [535, 284] width 529 height 71
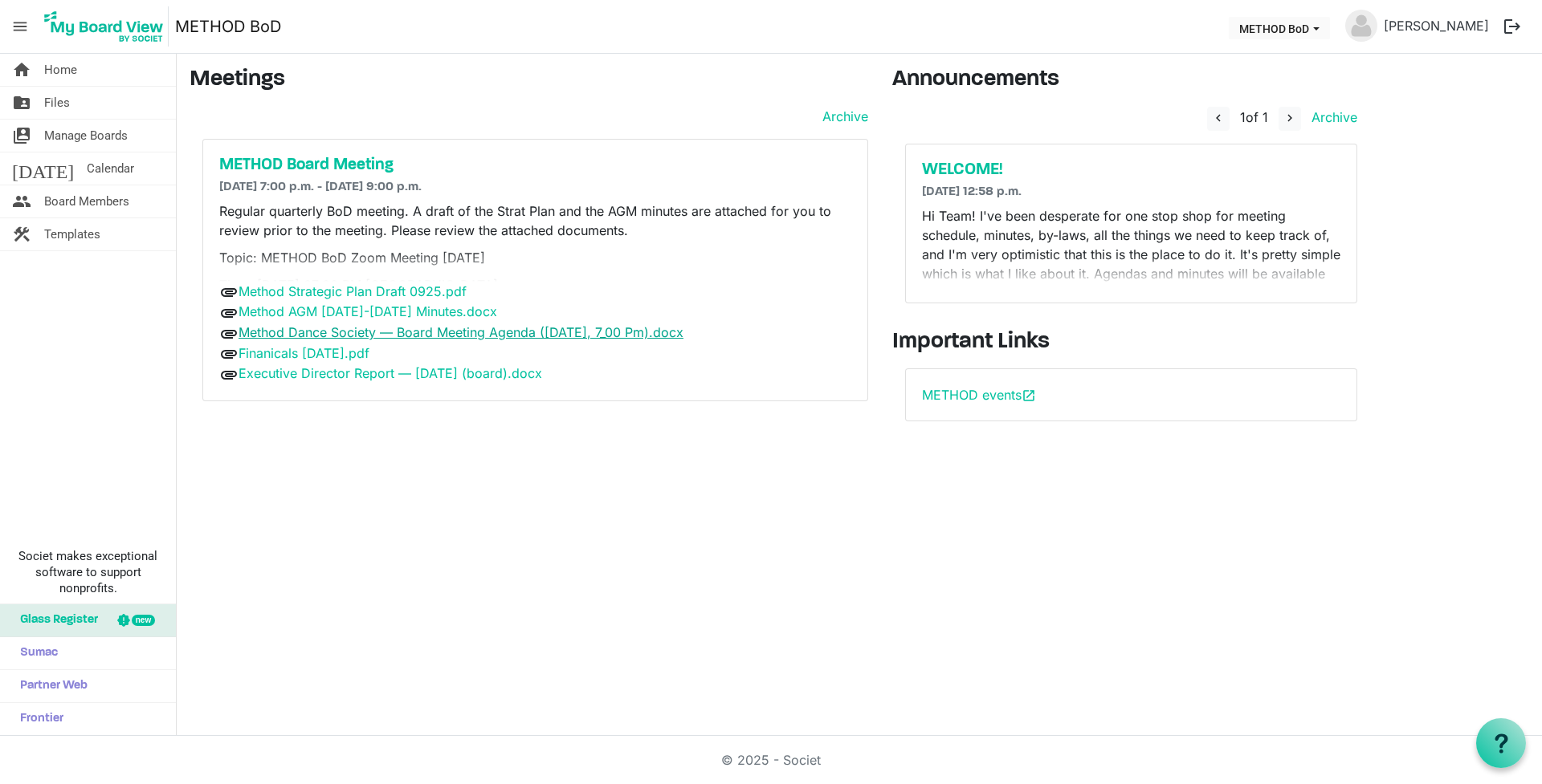
click at [422, 331] on link "Method Dance Society — Board Meeting Agenda ([DATE], 7_00 Pm).docx" at bounding box center [461, 332] width 445 height 16
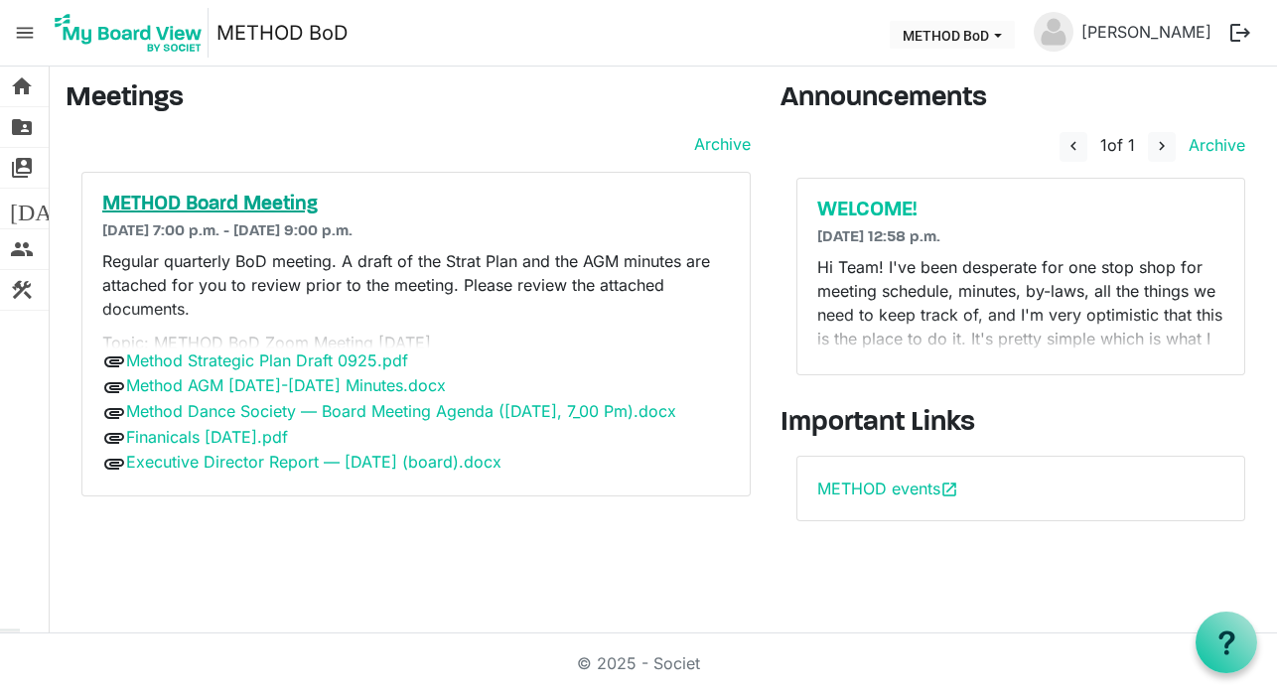
click at [295, 208] on h5 "METHOD Board Meeting" at bounding box center [416, 205] width 628 height 24
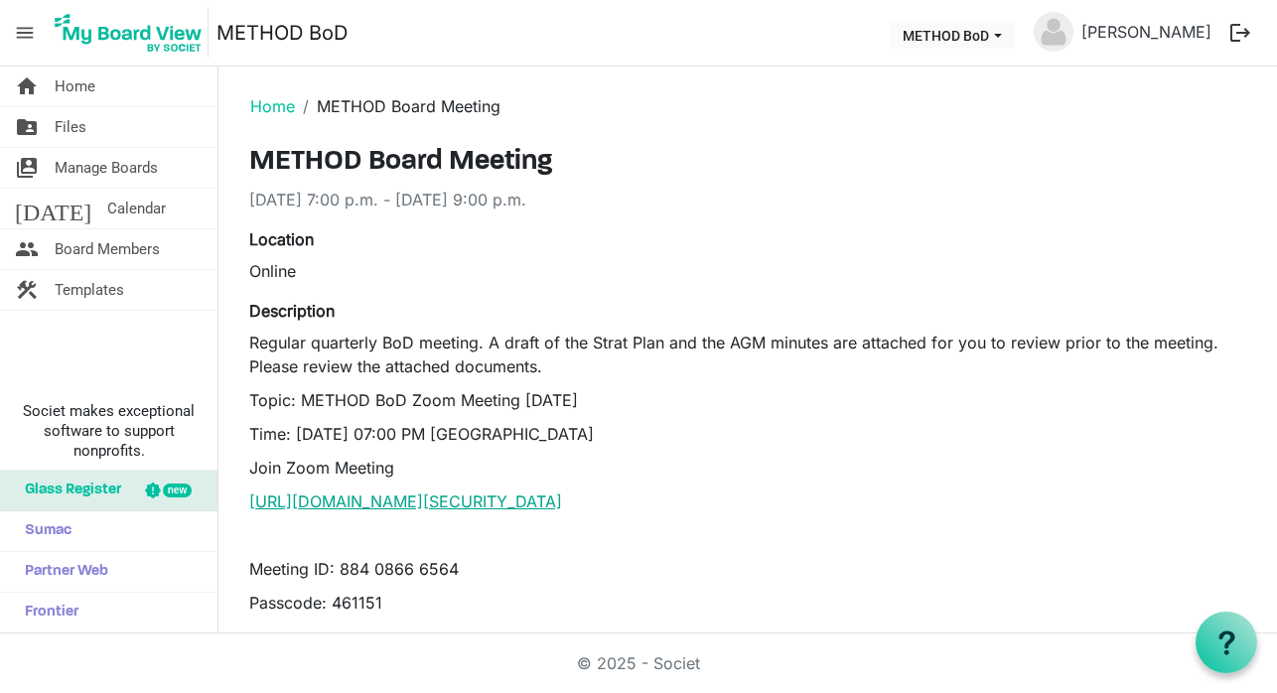
click at [509, 502] on link "https://us06web.zoom.us/j/88408666564?pwd=NbYo4bRLaMDH0Aj1kHQNQNVq7QlcvM.1" at bounding box center [405, 502] width 313 height 20
click at [1237, 31] on button "logout" at bounding box center [1240, 33] width 42 height 42
